Goal: Task Accomplishment & Management: Use online tool/utility

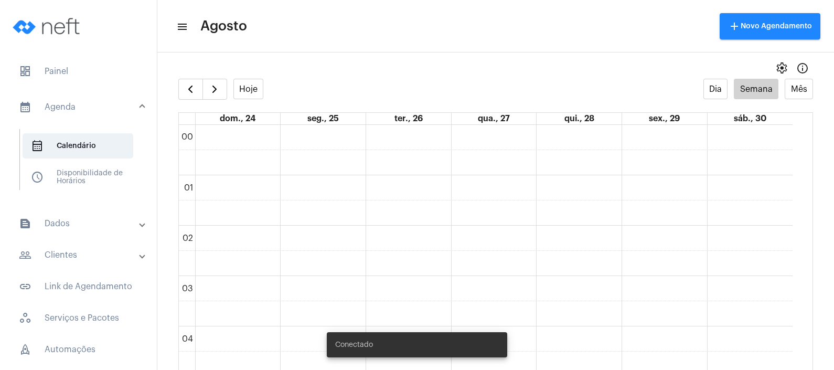
scroll to position [695, 0]
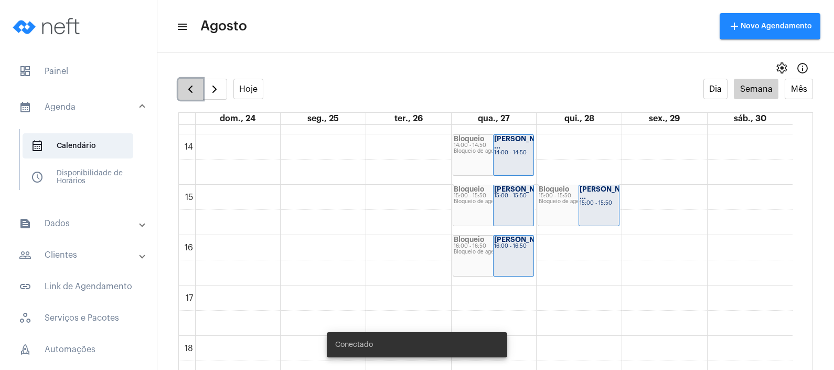
click at [182, 88] on button "button" at bounding box center [190, 89] width 25 height 21
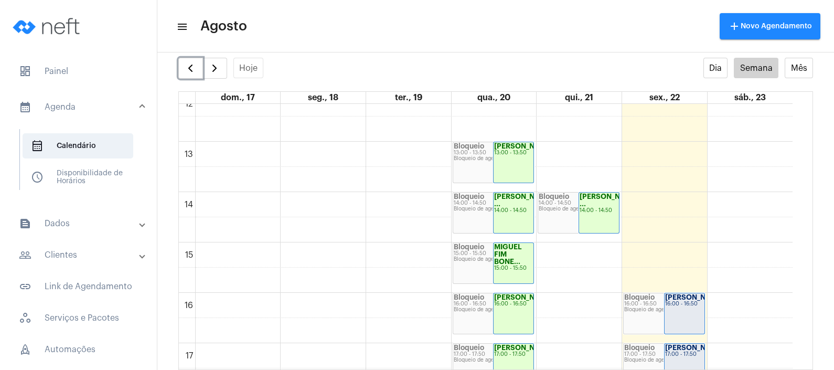
scroll to position [643, 0]
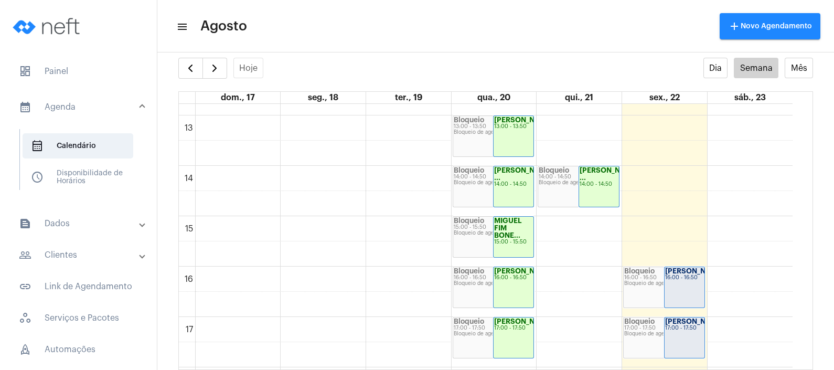
click at [66, 257] on mat-panel-title "people_outline Clientes" at bounding box center [79, 255] width 121 height 13
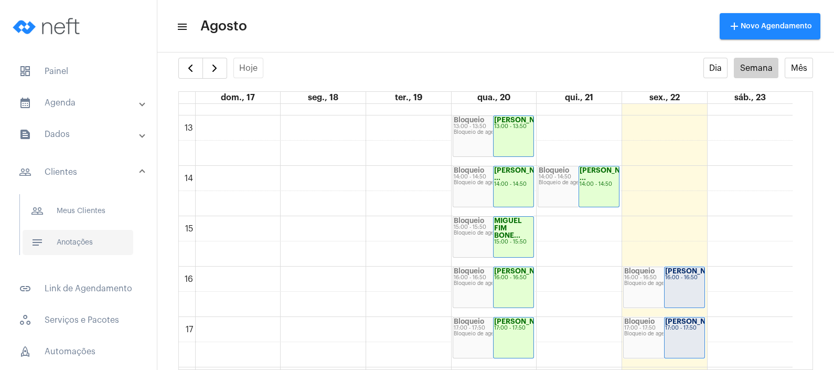
click at [87, 248] on span "notes Anotações" at bounding box center [78, 242] width 111 height 25
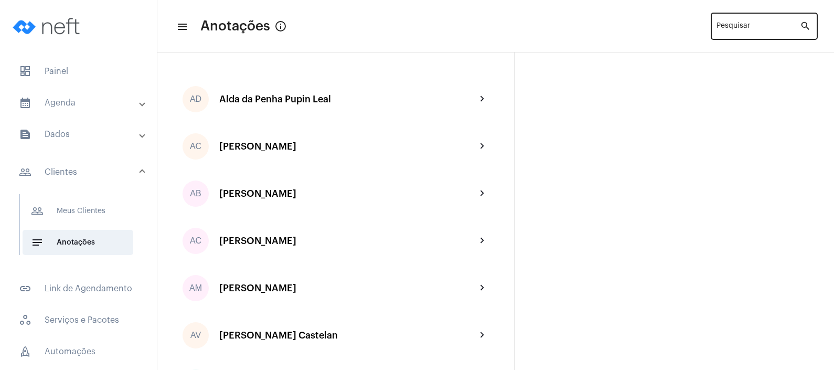
click at [733, 21] on div "Pesquisar" at bounding box center [757, 25] width 83 height 29
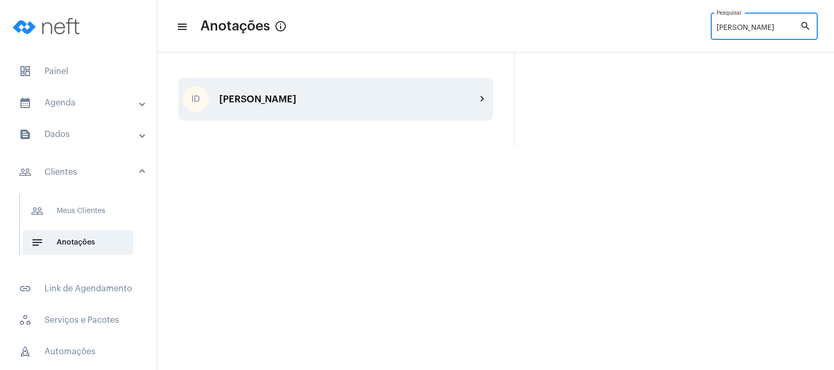
type input "[PERSON_NAME]"
click at [320, 115] on div "ID [PERSON_NAME] chevron_right" at bounding box center [335, 99] width 315 height 43
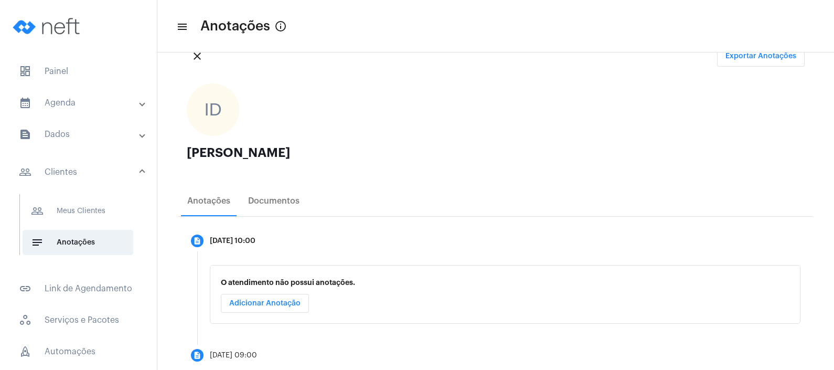
scroll to position [61, 0]
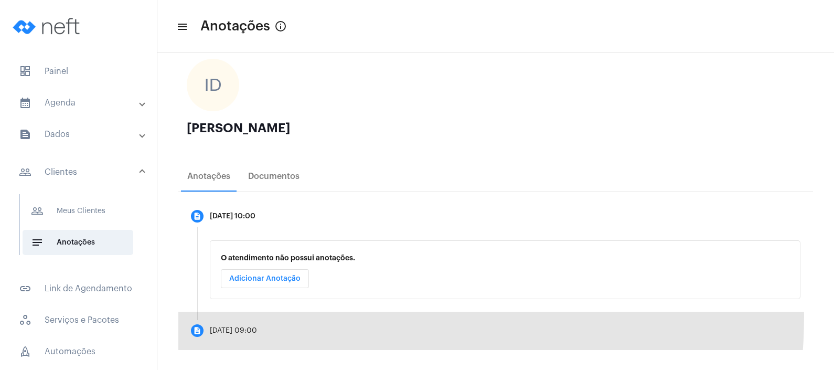
click at [273, 314] on mat-step-header "description [DATE] 09:00" at bounding box center [495, 330] width 634 height 38
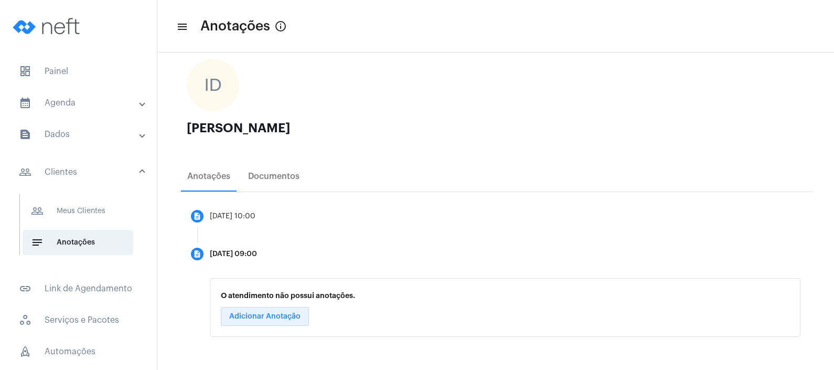
click at [273, 314] on span "Adicionar Anotação" at bounding box center [264, 316] width 71 height 7
